Goal: Information Seeking & Learning: Check status

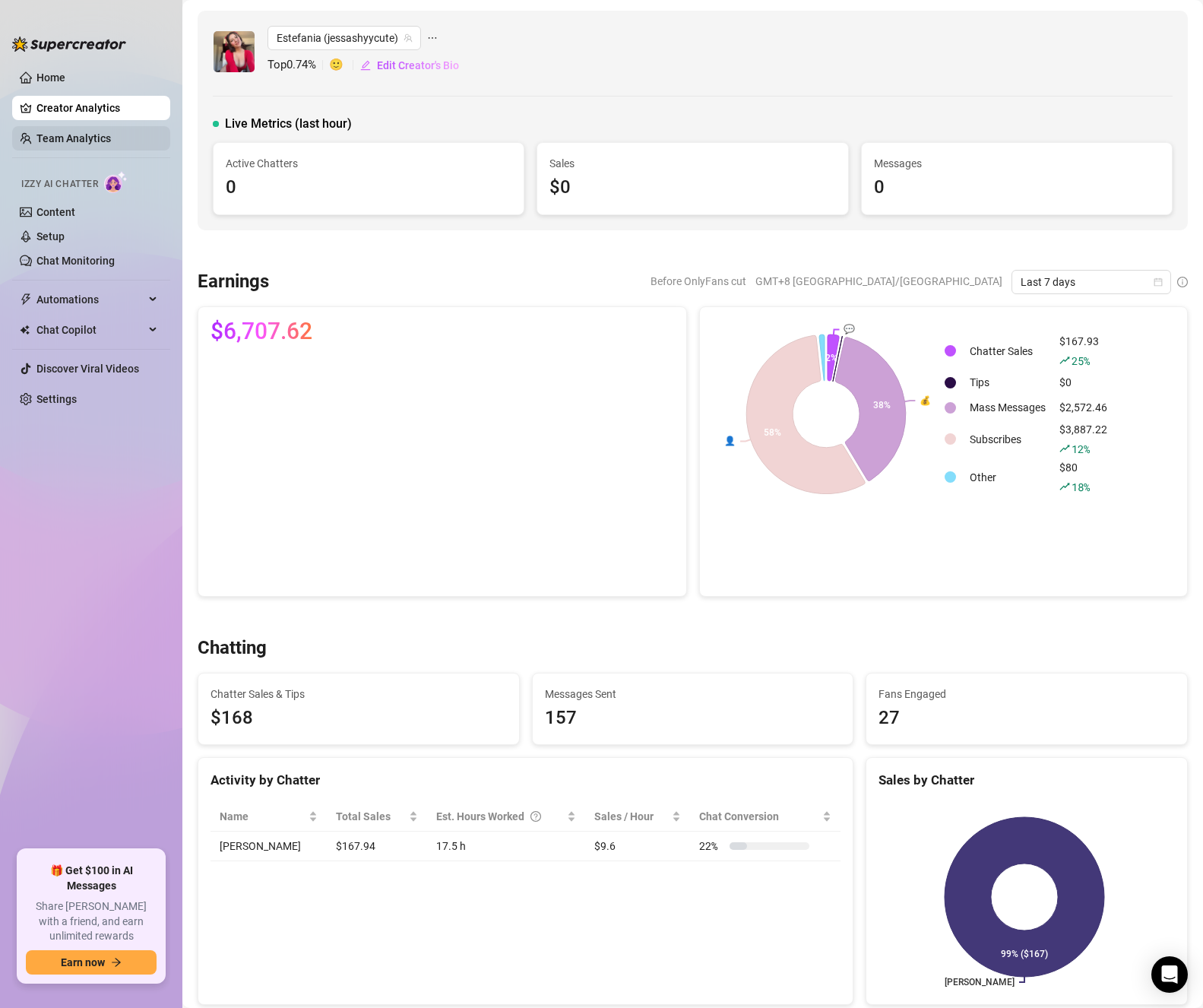
click at [54, 142] on link "Team Analytics" at bounding box center [73, 138] width 75 height 12
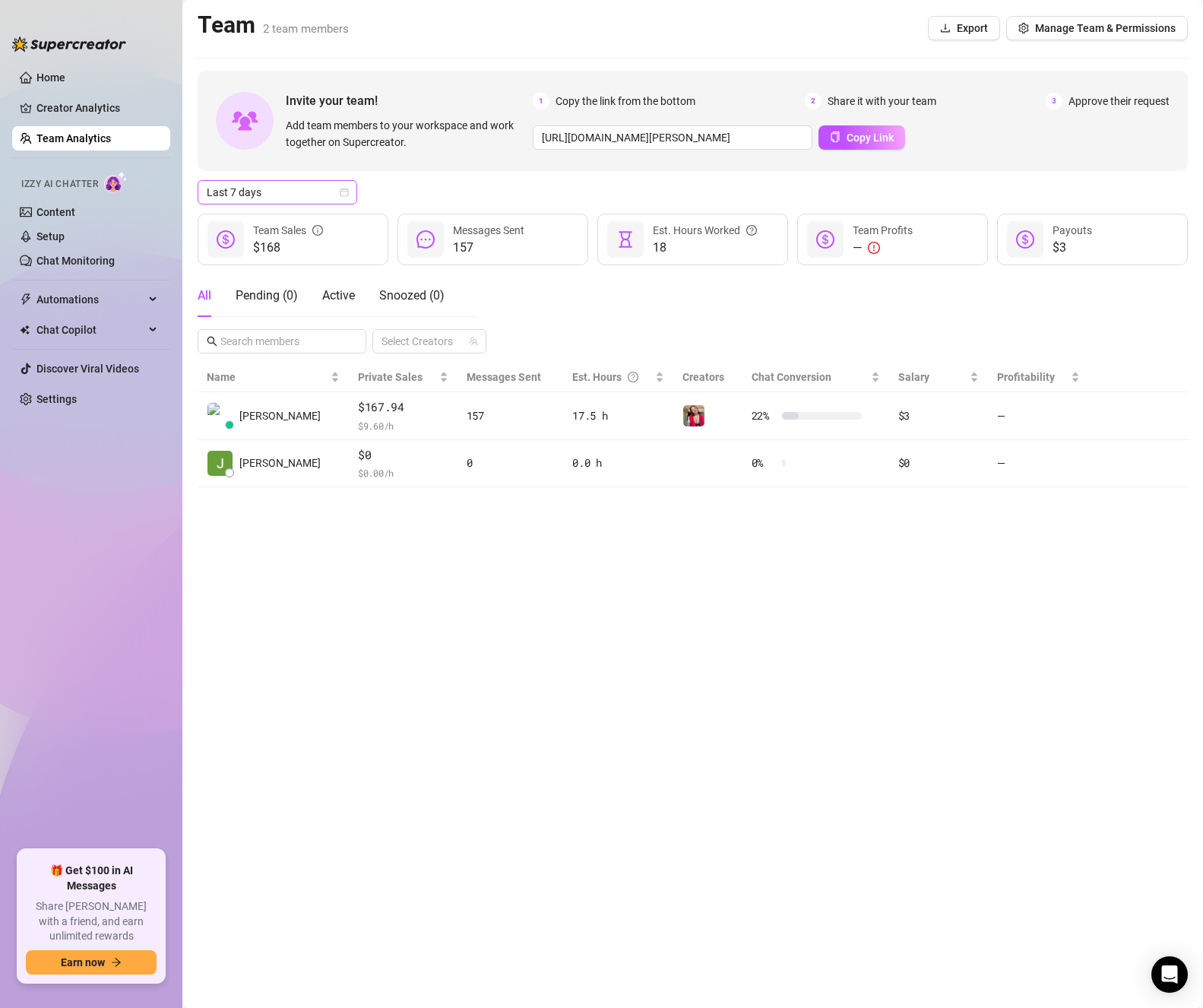
click at [299, 191] on span "Last 7 days" at bounding box center [277, 192] width 141 height 23
click at [283, 301] on div "Last 90 days" at bounding box center [277, 296] width 135 height 17
click at [302, 192] on span "Last 90 days" at bounding box center [277, 192] width 141 height 23
click at [283, 238] on div "Last 7 days" at bounding box center [277, 247] width 153 height 24
click at [79, 97] on link "Creator Analytics" at bounding box center [97, 108] width 122 height 24
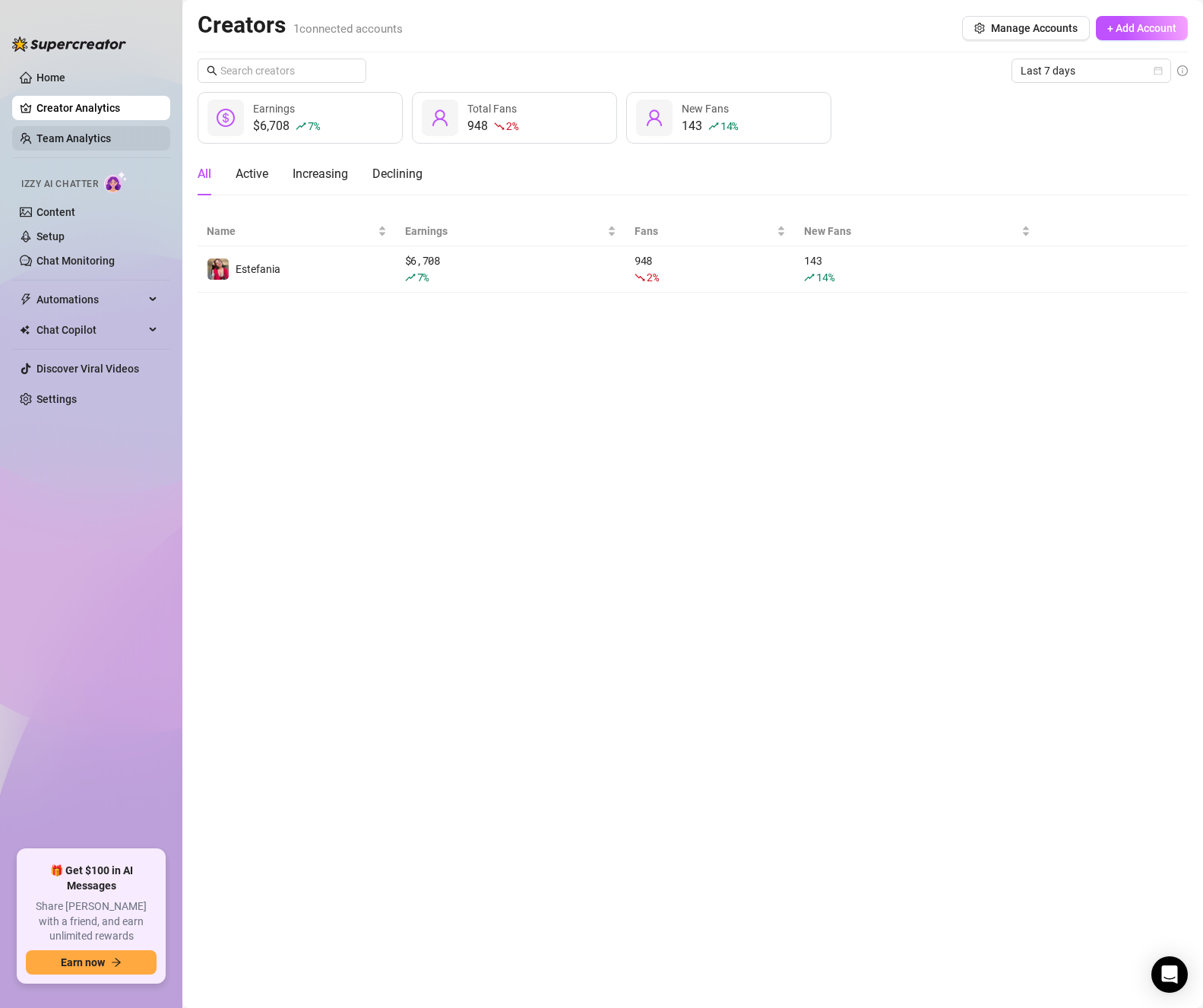
click at [87, 133] on link "Team Analytics" at bounding box center [73, 138] width 75 height 12
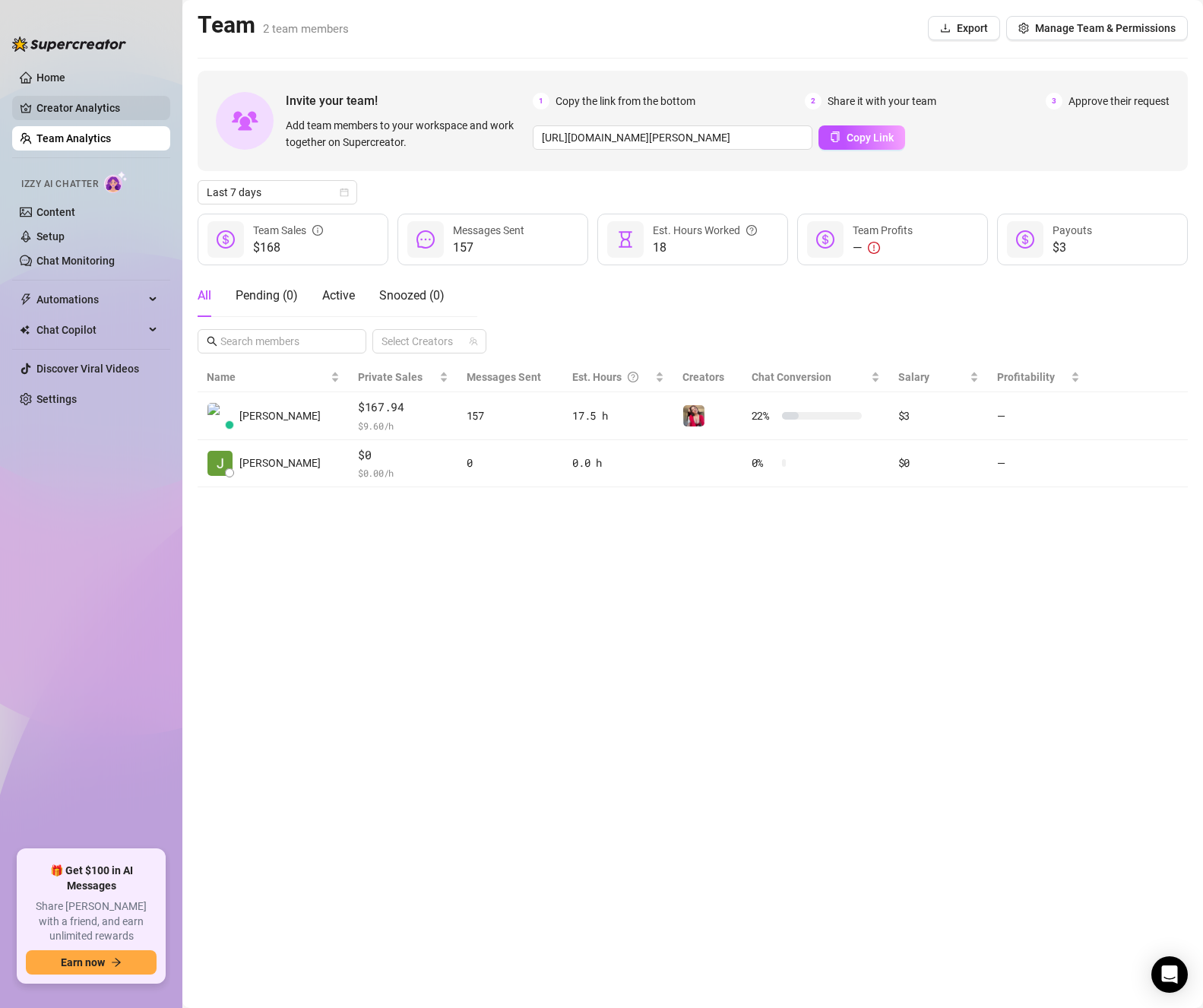
click at [87, 109] on link "Creator Analytics" at bounding box center [97, 108] width 122 height 24
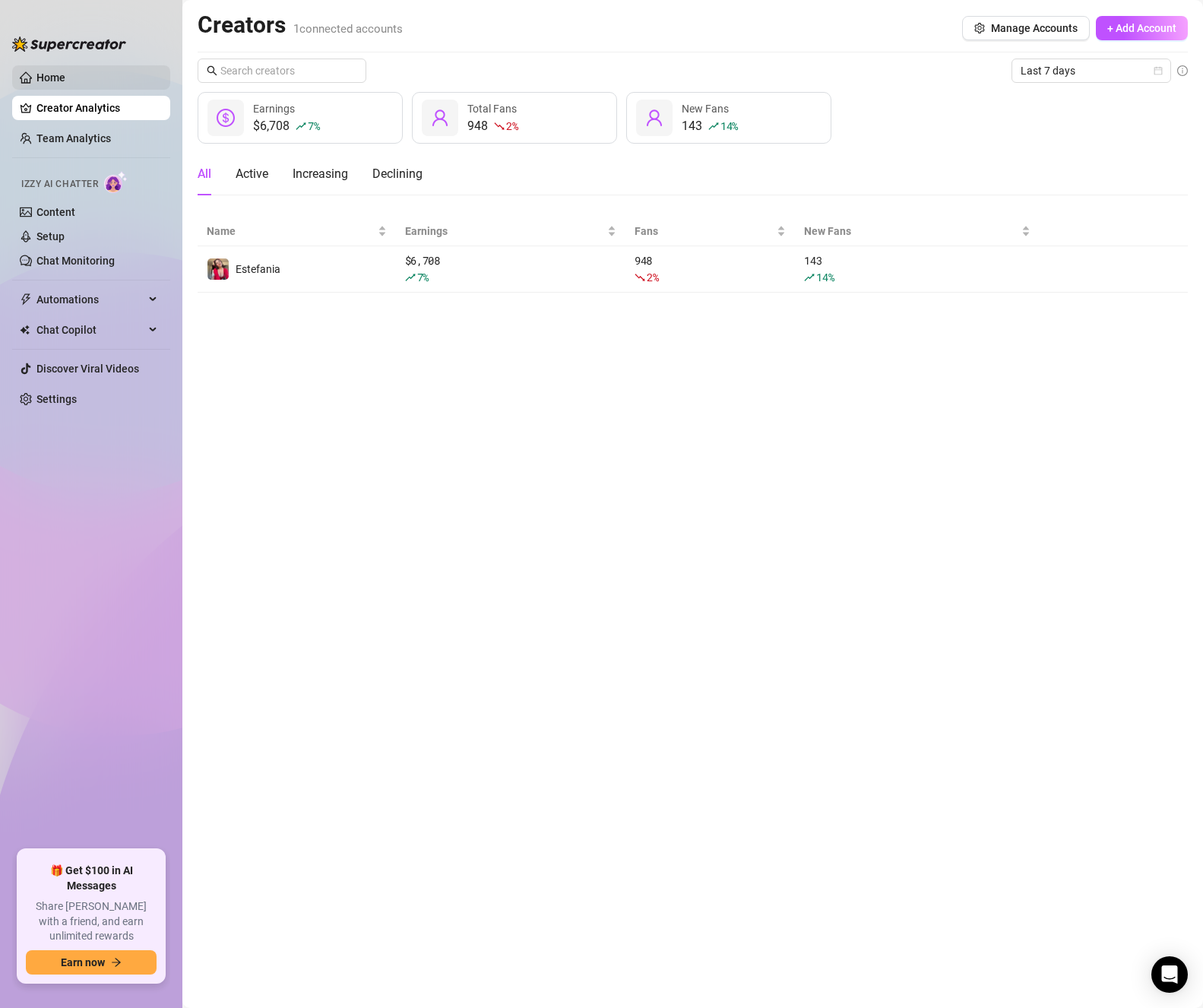
click at [66, 71] on link "Home" at bounding box center [50, 77] width 29 height 12
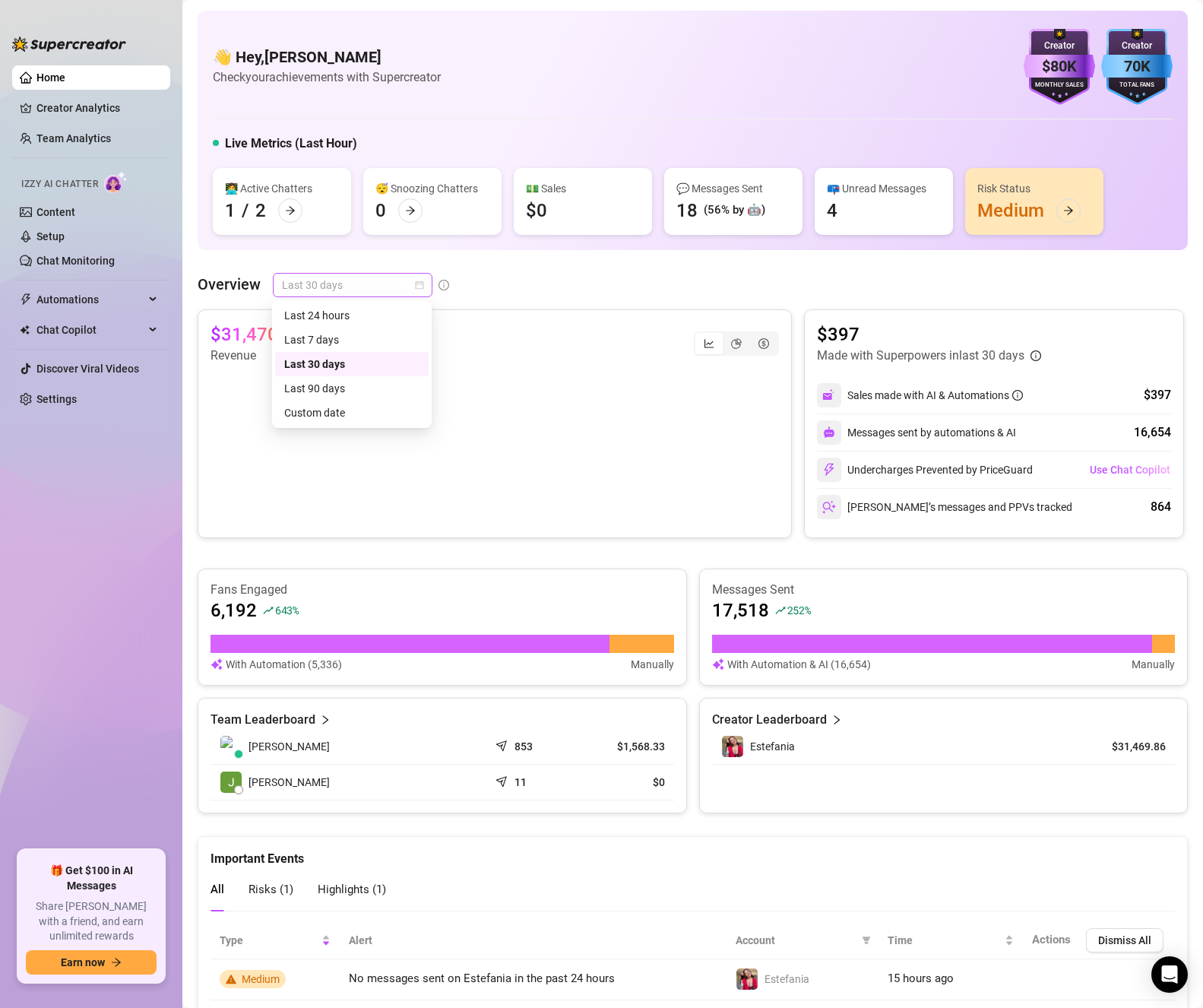
click at [364, 290] on span "Last 30 days" at bounding box center [352, 285] width 141 height 23
click at [355, 406] on div "Custom date" at bounding box center [351, 412] width 135 height 17
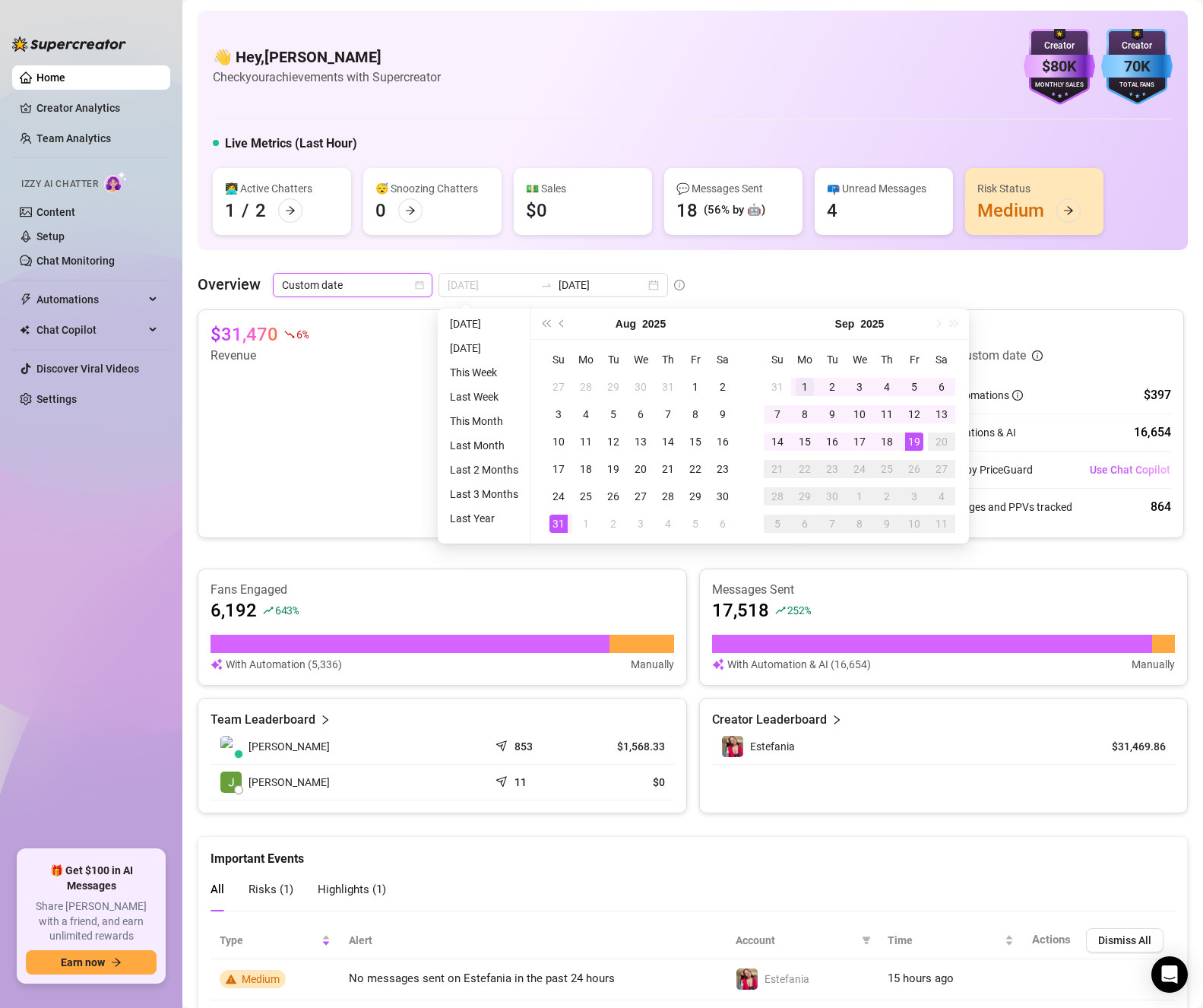
type input "[DATE]"
click at [803, 387] on div "1" at bounding box center [805, 387] width 18 height 18
type input "[DATE]"
click at [915, 437] on div "19" at bounding box center [915, 442] width 18 height 18
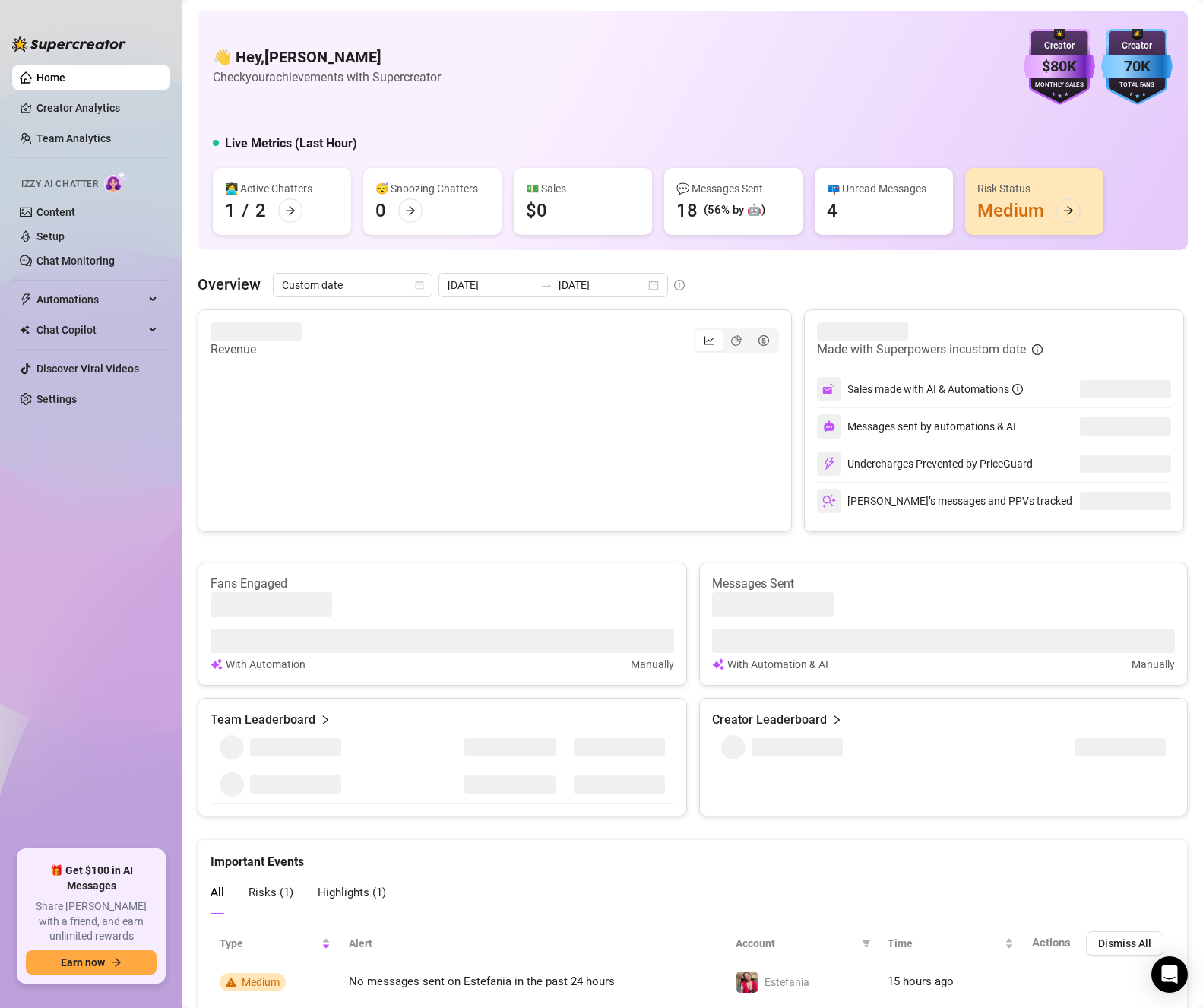
click at [904, 586] on article "Messages Sent" at bounding box center [943, 584] width 463 height 17
